Goal: Book appointment/travel/reservation

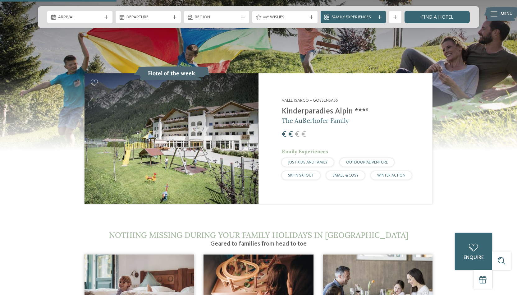
scroll to position [647, 0]
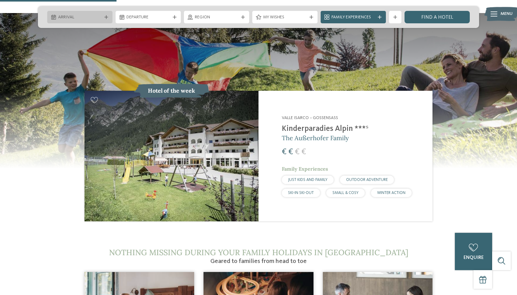
click at [108, 20] on div "Arrival" at bounding box center [79, 17] width 65 height 12
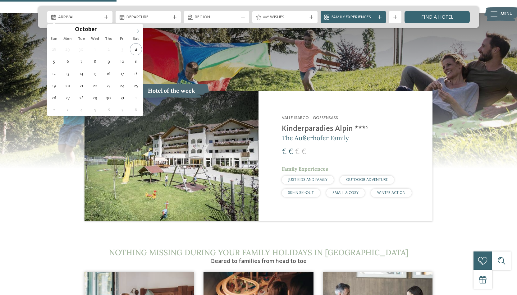
click at [136, 32] on icon at bounding box center [138, 31] width 4 height 4
type div "15.12.2025"
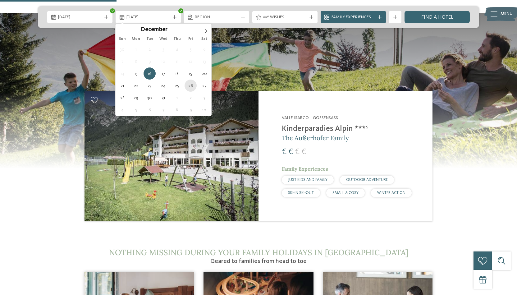
type div "26.12.2025"
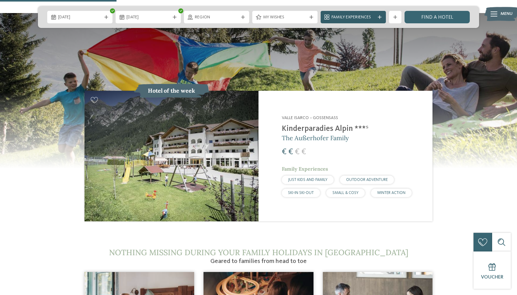
click at [381, 17] on icon at bounding box center [380, 17] width 4 height 4
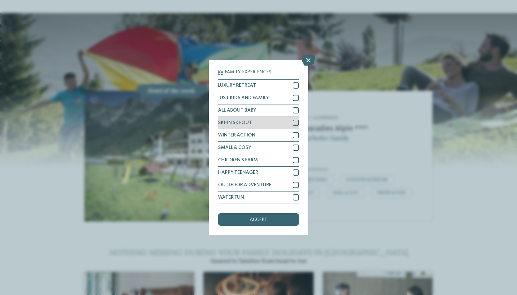
click at [295, 123] on div at bounding box center [296, 123] width 6 height 6
click at [270, 219] on div "accept" at bounding box center [258, 219] width 81 height 12
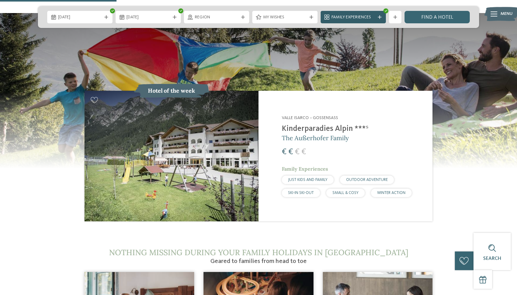
click at [376, 18] on div "Family Experiences" at bounding box center [353, 17] width 47 height 7
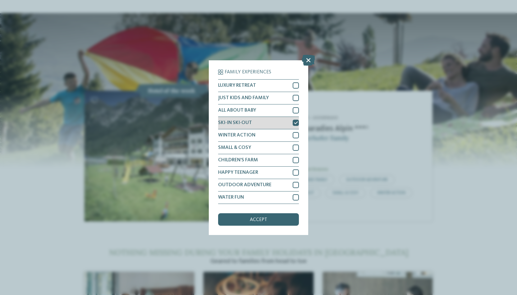
click at [297, 123] on icon at bounding box center [296, 123] width 4 height 4
click at [277, 219] on div "accept" at bounding box center [258, 219] width 81 height 12
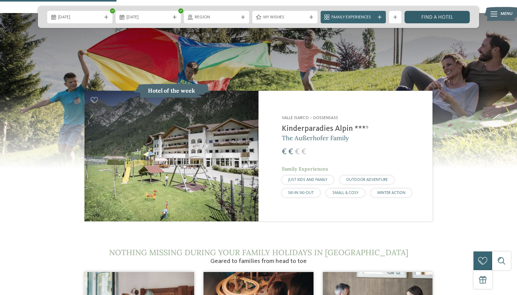
click at [420, 14] on link "Find a hotel" at bounding box center [437, 17] width 65 height 12
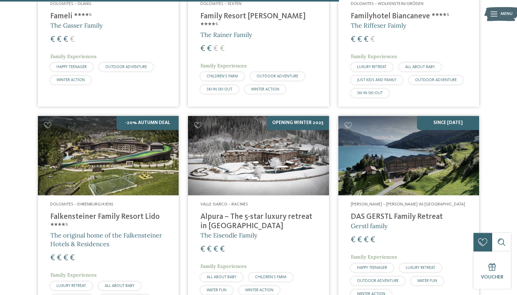
scroll to position [738, 0]
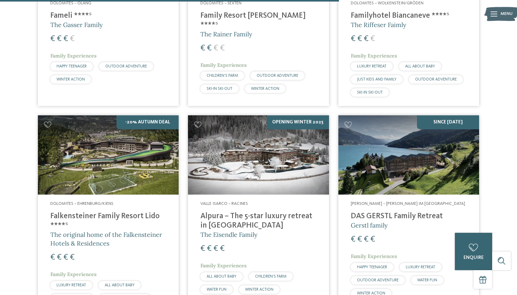
click at [124, 151] on img at bounding box center [108, 154] width 141 height 79
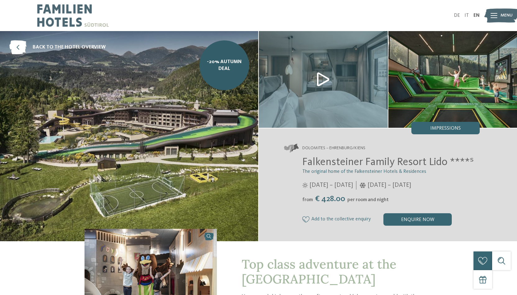
click at [318, 79] on img at bounding box center [323, 79] width 129 height 97
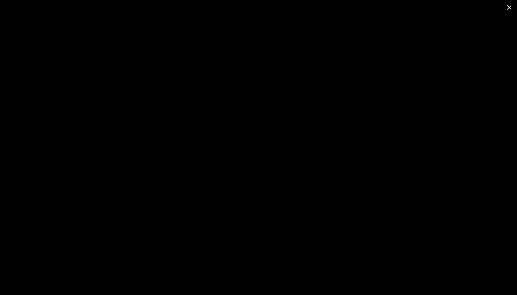
click at [510, 9] on span at bounding box center [510, 7] width 16 height 15
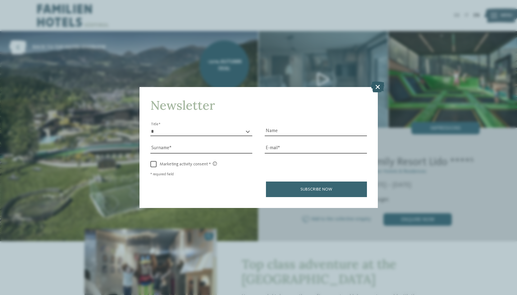
click at [376, 87] on icon at bounding box center [377, 86] width 13 height 11
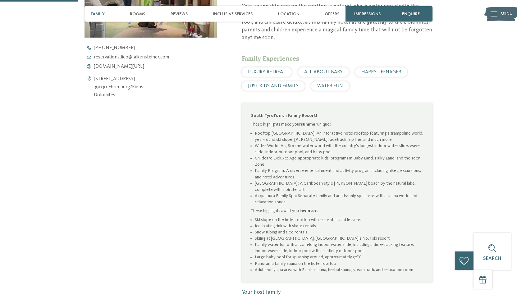
scroll to position [323, 0]
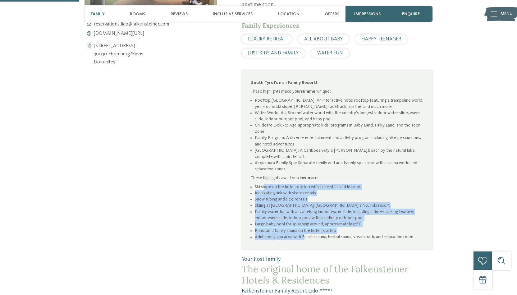
drag, startPoint x: 265, startPoint y: 174, endPoint x: 305, endPoint y: 229, distance: 68.3
click at [305, 229] on ul "Ski slope on the hotel rooftop with ski rentals and lessons Ice skating rink wi…" at bounding box center [337, 212] width 172 height 56
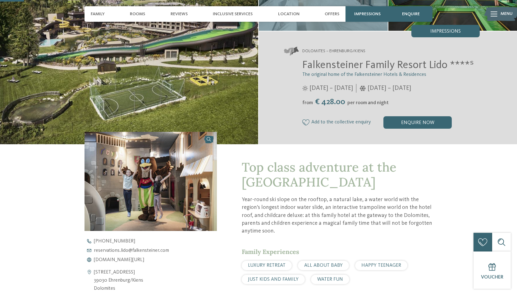
scroll to position [0, 0]
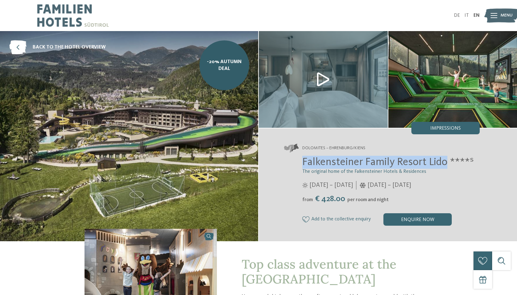
drag, startPoint x: 303, startPoint y: 163, endPoint x: 446, endPoint y: 159, distance: 143.0
click at [446, 159] on span "Falkensteiner Family Resort Lido ****ˢ" at bounding box center [388, 162] width 172 height 11
copy span "Falkensteiner Family Resort Lido"
click at [65, 15] on img at bounding box center [73, 15] width 72 height 31
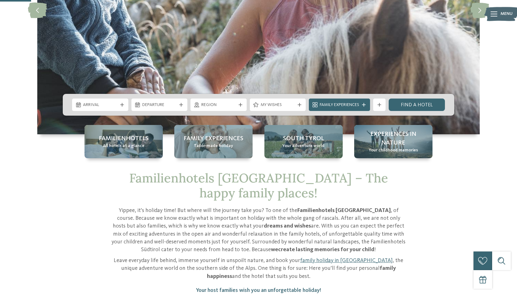
scroll to position [162, 0]
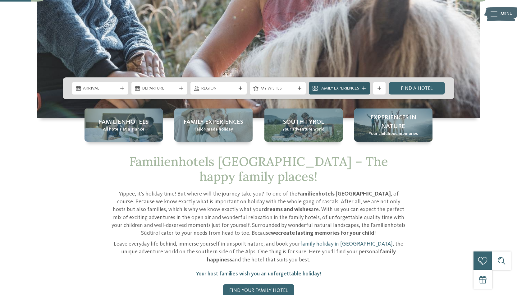
click at [352, 85] on div "Family Experiences" at bounding box center [339, 88] width 43 height 7
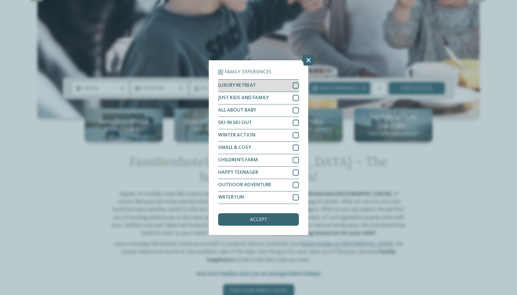
click at [274, 86] on div "LUXURY RETREAT" at bounding box center [258, 86] width 81 height 12
click at [257, 220] on span "accept" at bounding box center [258, 219] width 17 height 5
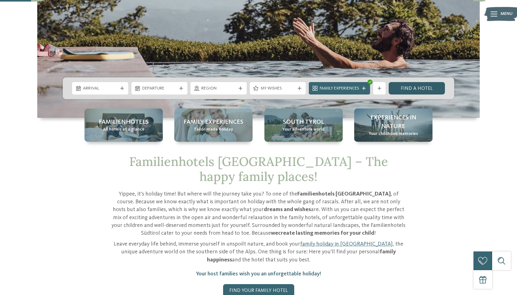
click at [426, 86] on link "Find a hotel" at bounding box center [417, 88] width 56 height 12
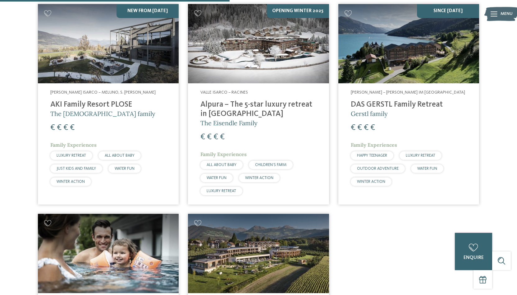
scroll to position [415, 0]
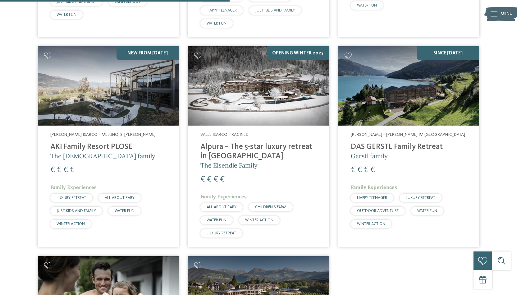
click at [283, 90] on img at bounding box center [258, 85] width 141 height 79
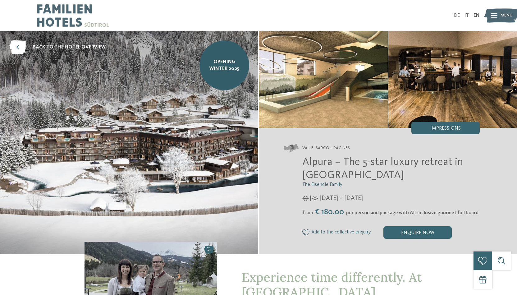
click at [170, 103] on img at bounding box center [129, 142] width 258 height 223
click at [298, 94] on img at bounding box center [323, 79] width 129 height 97
click at [409, 94] on img at bounding box center [453, 79] width 129 height 97
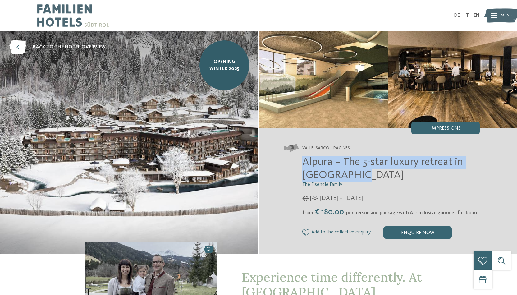
drag, startPoint x: 303, startPoint y: 163, endPoint x: 358, endPoint y: 175, distance: 56.0
click at [358, 175] on h2 "Alpura – The 5-star luxury retreat in [GEOGRAPHIC_DATA]" at bounding box center [391, 169] width 178 height 26
copy span "Alpura – The 5-star luxury retreat in [GEOGRAPHIC_DATA]"
click at [14, 45] on icon at bounding box center [17, 47] width 17 height 14
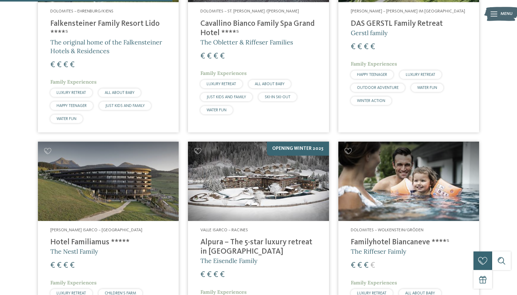
scroll to position [350, 0]
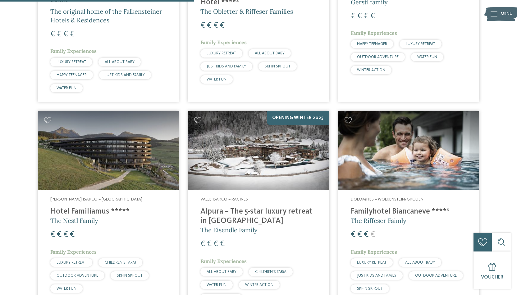
click at [127, 155] on img at bounding box center [108, 150] width 141 height 79
click at [132, 159] on img at bounding box center [108, 150] width 141 height 79
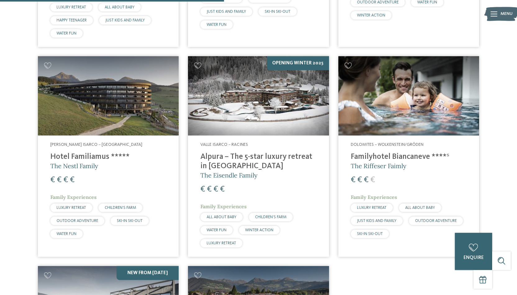
scroll to position [415, 0]
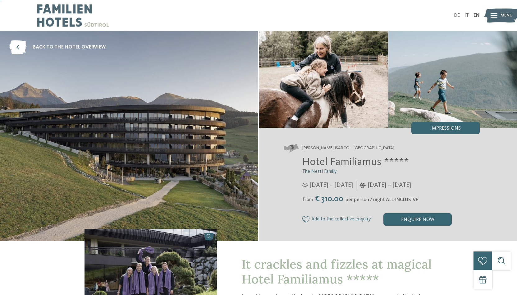
scroll to position [97, 0]
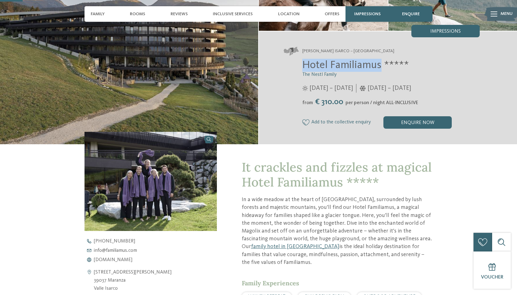
drag, startPoint x: 303, startPoint y: 66, endPoint x: 380, endPoint y: 67, distance: 76.8
click at [380, 67] on span "Hotel Familiamus *****" at bounding box center [355, 65] width 107 height 11
copy span "Hotel Familiamus"
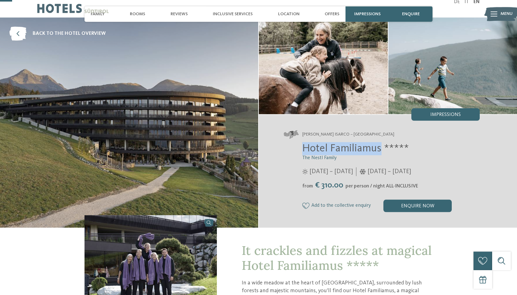
scroll to position [0, 0]
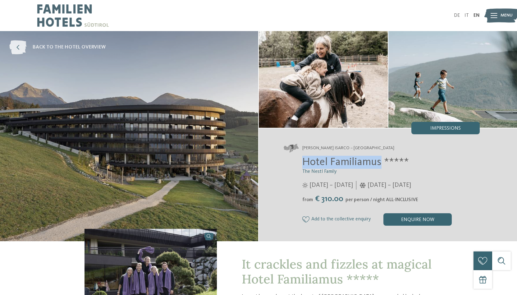
click at [15, 51] on icon at bounding box center [17, 47] width 17 height 14
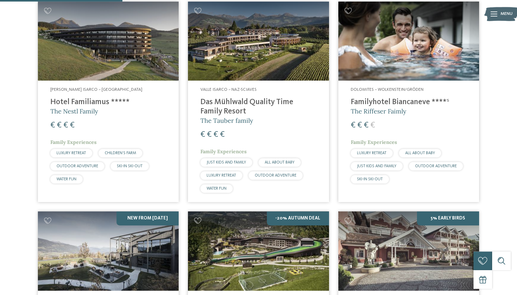
scroll to position [221, 0]
